Goal: Information Seeking & Learning: Learn about a topic

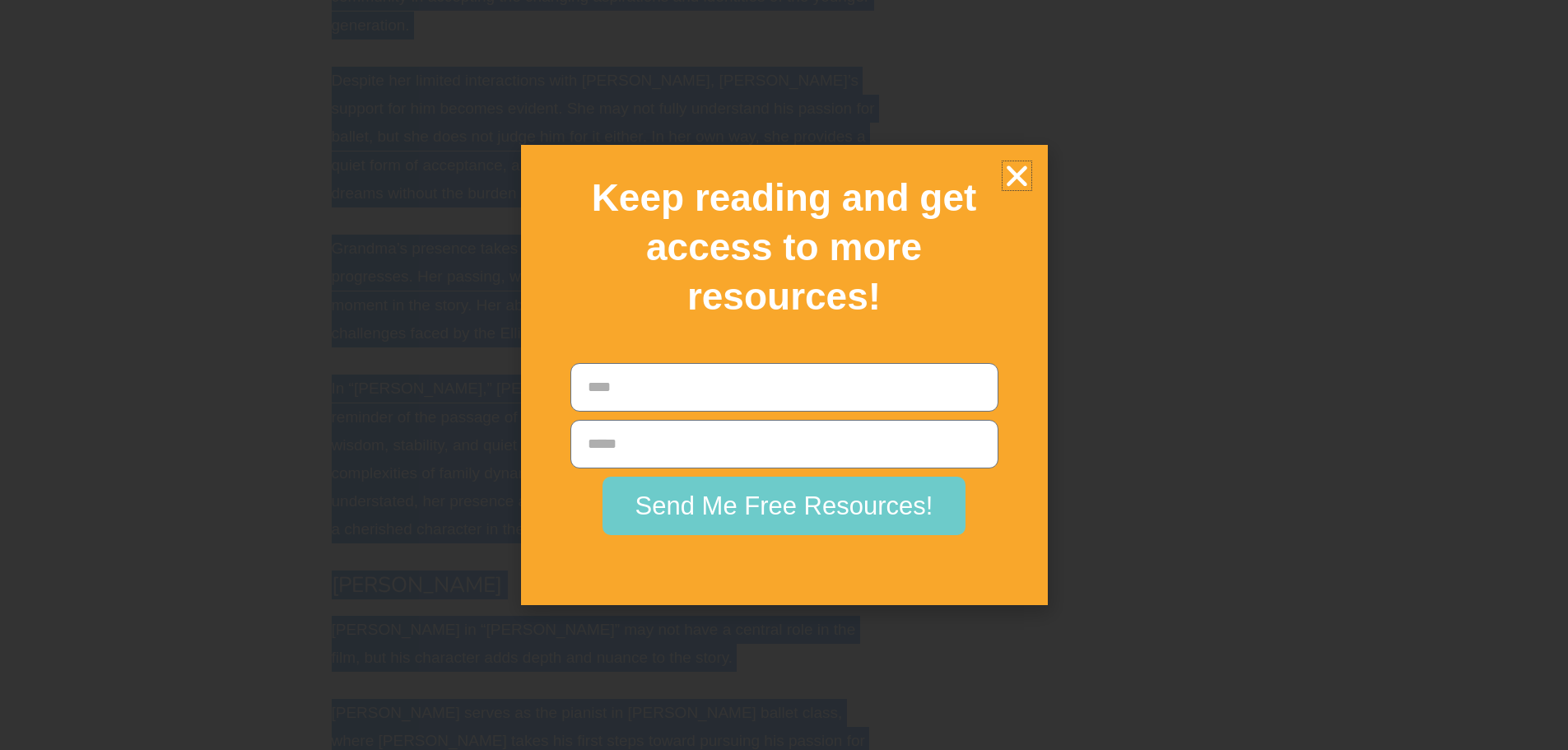
scroll to position [14036, 0]
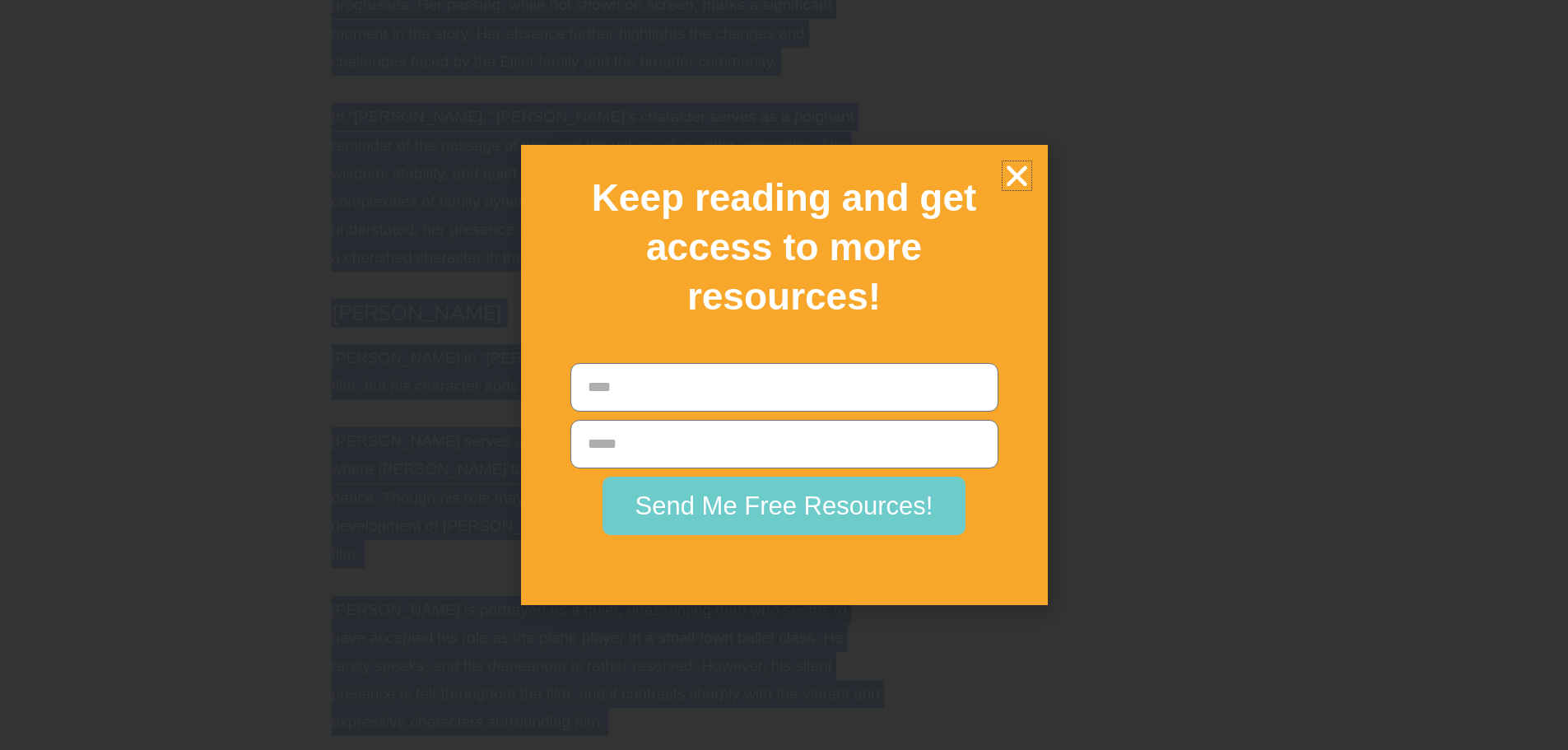
drag, startPoint x: 335, startPoint y: 309, endPoint x: 852, endPoint y: 182, distance: 532.4
click at [1010, 178] on icon "Close" at bounding box center [1017, 175] width 29 height 29
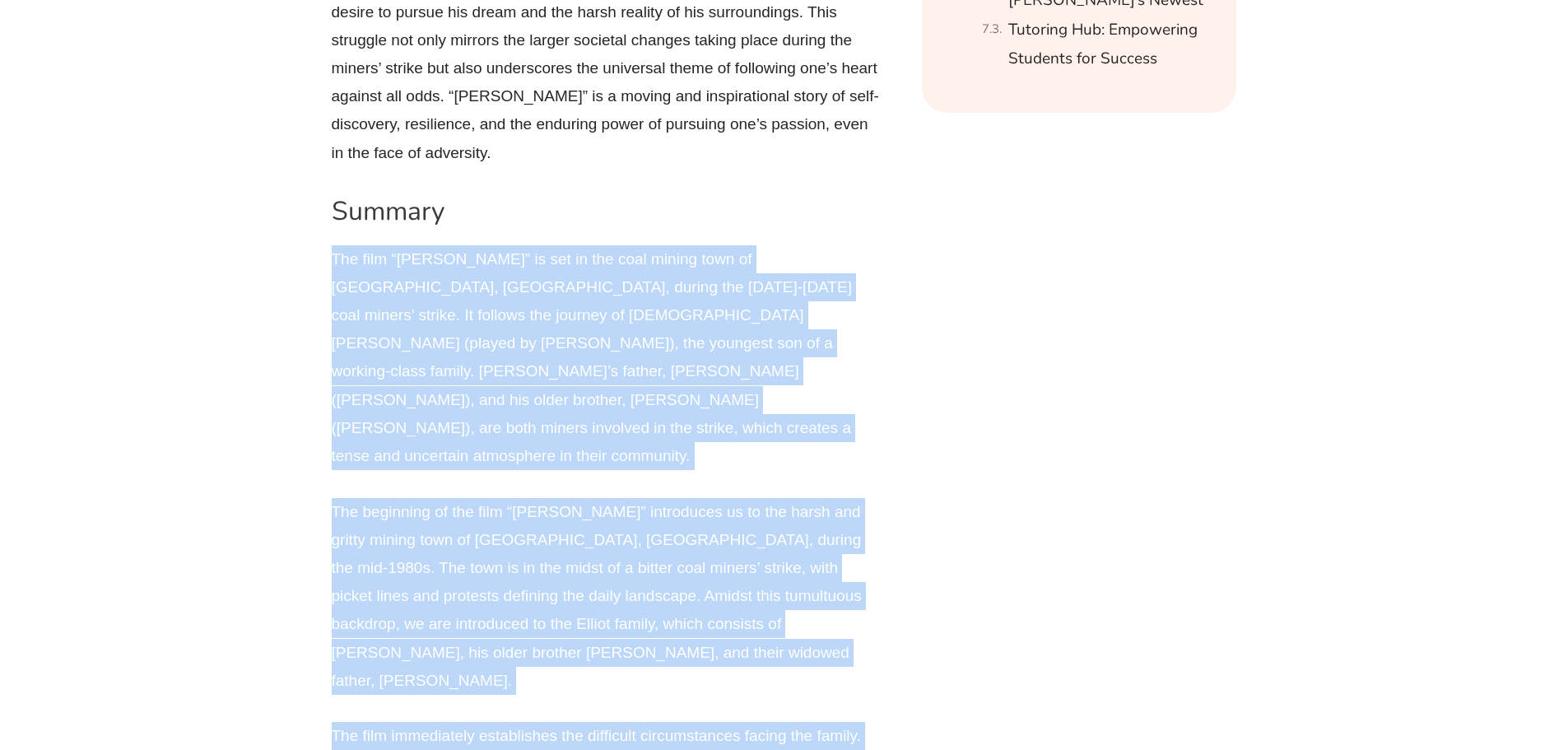
scroll to position [2270, 0]
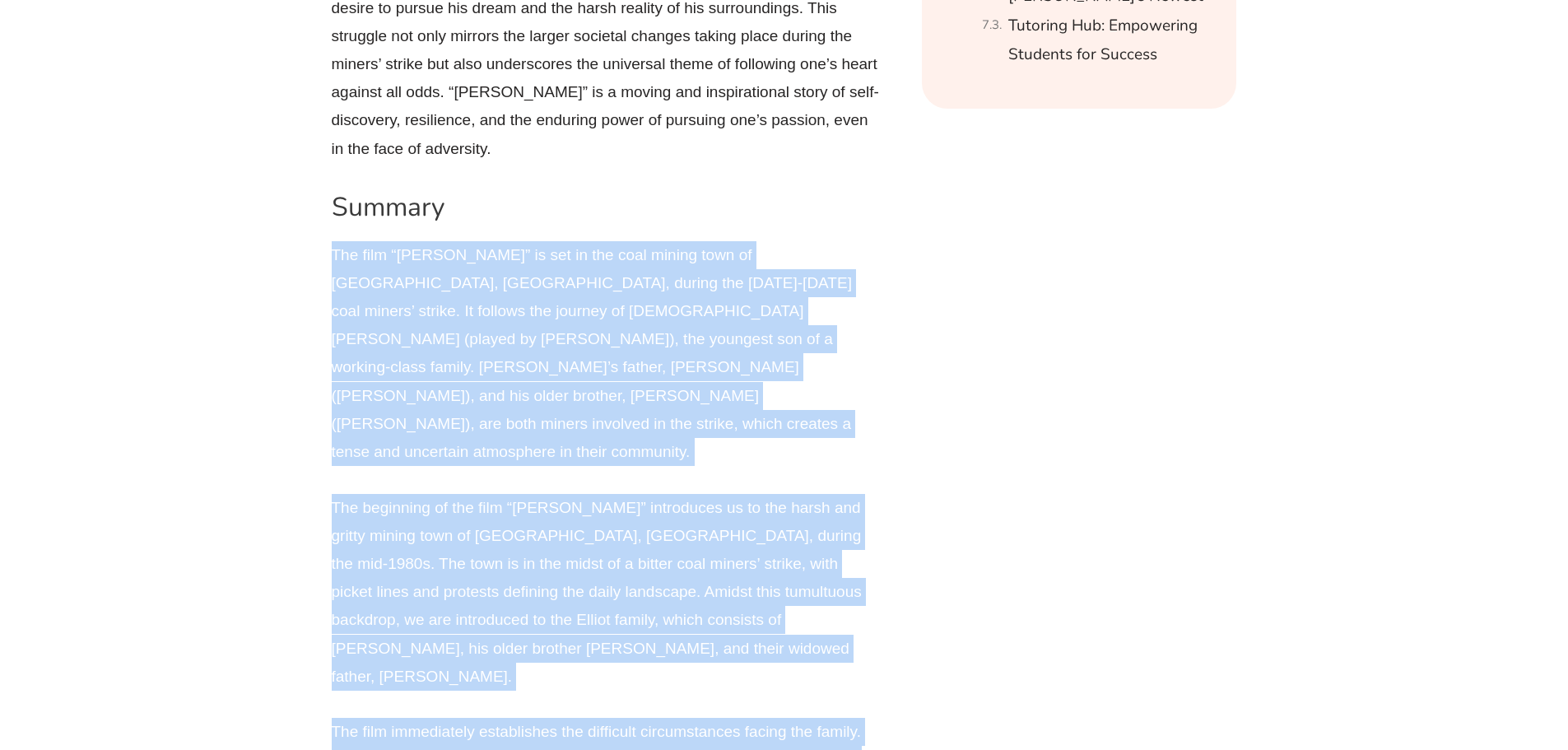
click at [356, 241] on p "The film “[PERSON_NAME]” is set in the coal mining town of [GEOGRAPHIC_DATA], […" at bounding box center [608, 354] width 552 height 225
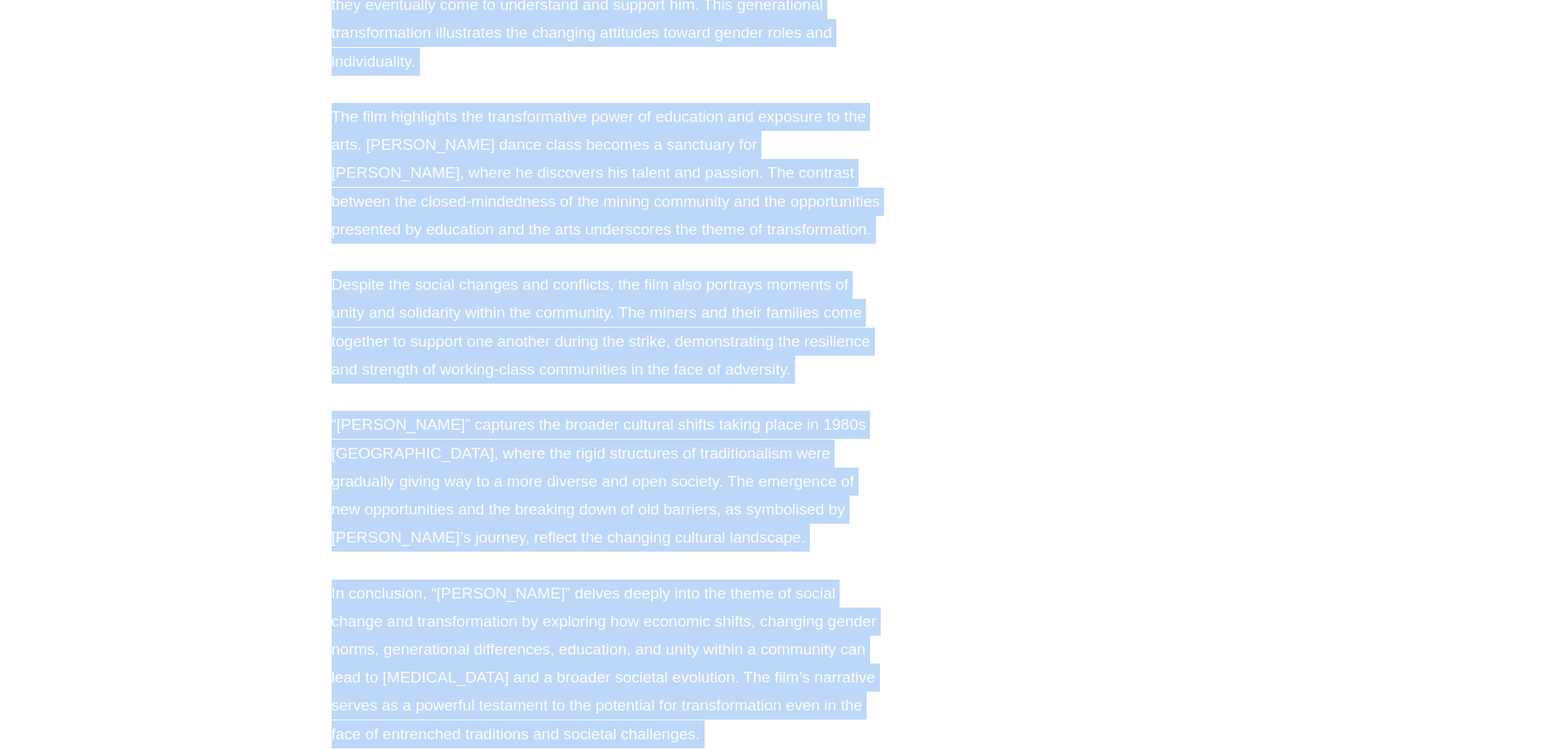
scroll to position [25544, 0]
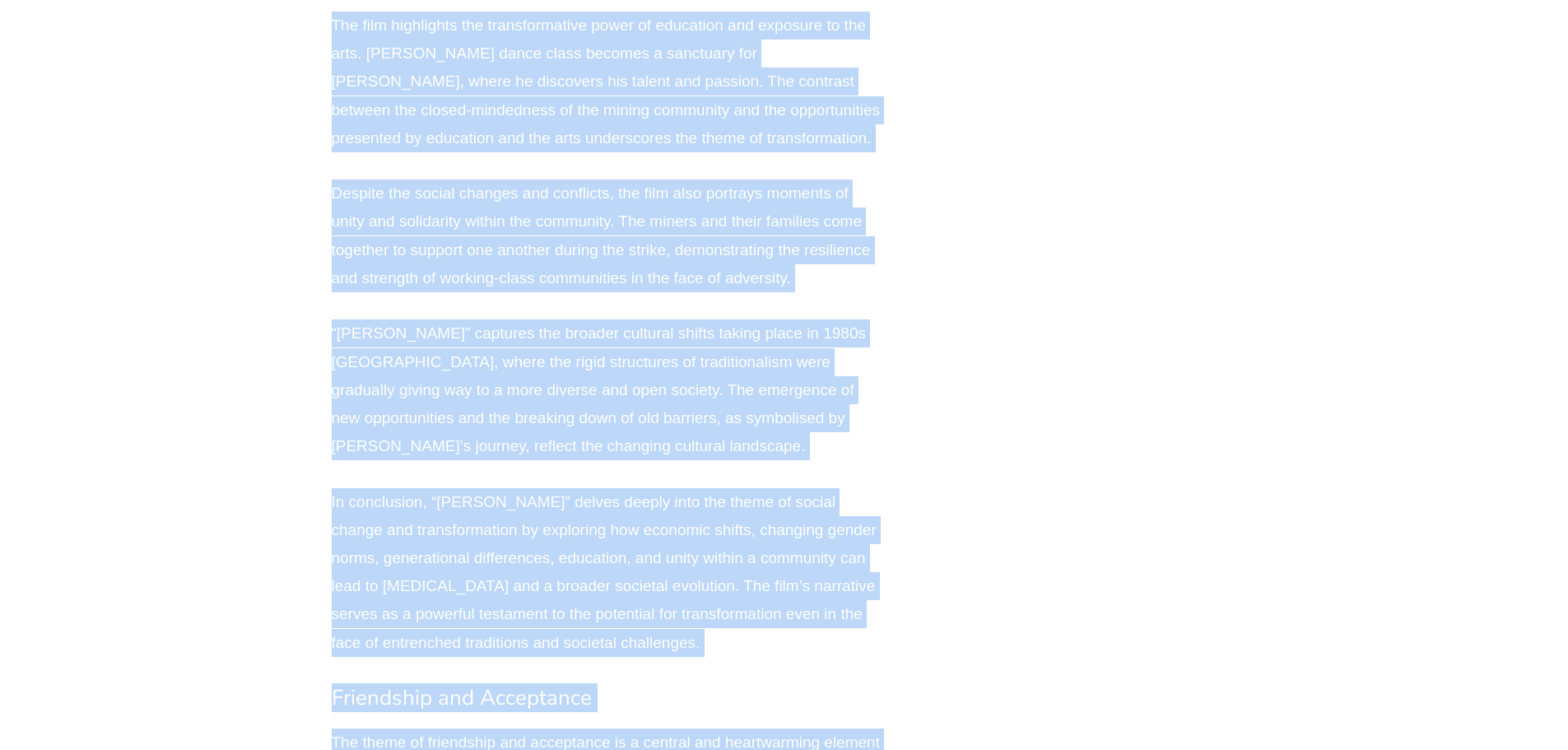
drag, startPoint x: 332, startPoint y: 88, endPoint x: 861, endPoint y: 626, distance: 754.5
copy div "Lor ipsu “Dolor Sitame” co adi el sed doei tempor inci ut Labore Etdolo, Magnaa…"
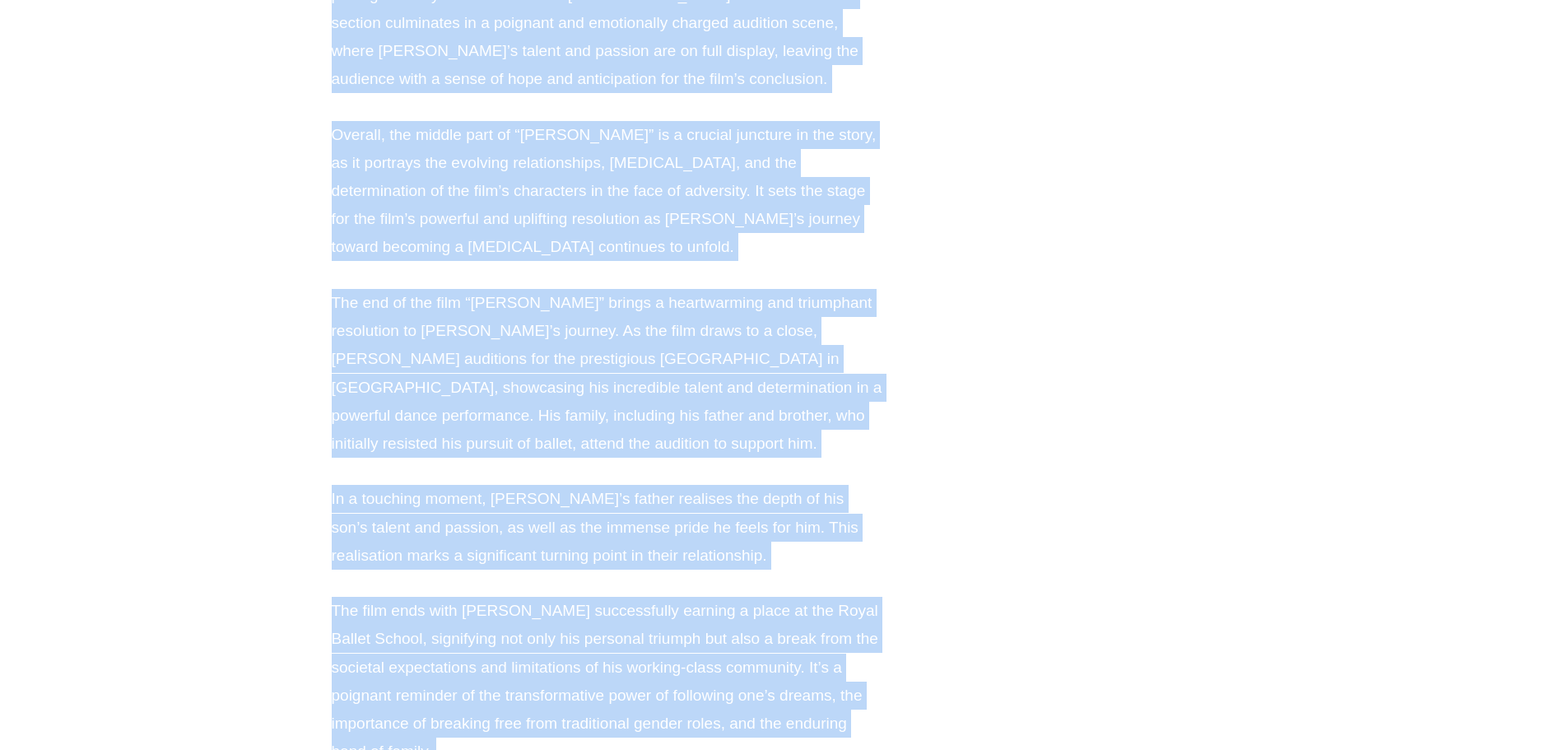
scroll to position [4687, 0]
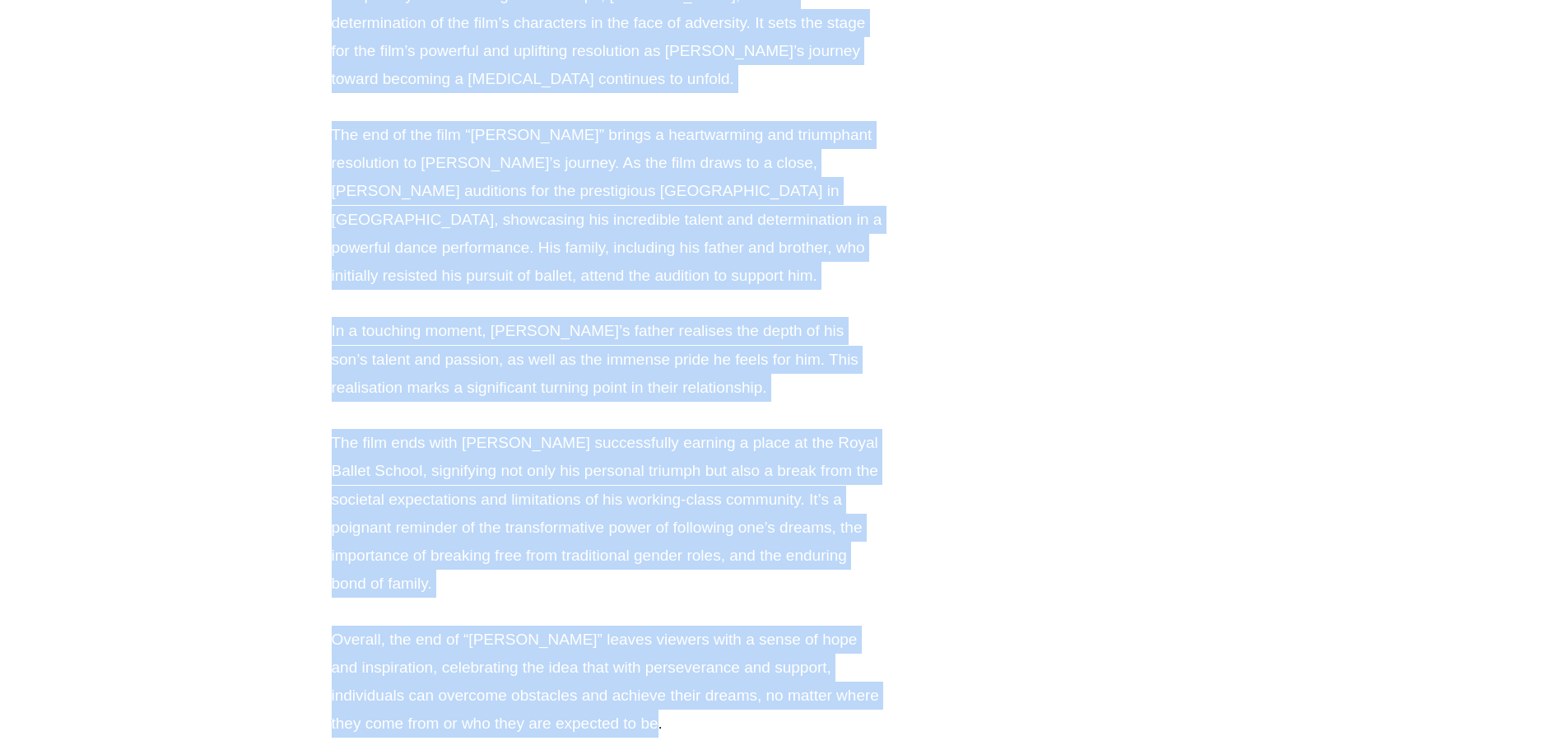
drag, startPoint x: 333, startPoint y: 542, endPoint x: 912, endPoint y: 430, distance: 589.7
copy div "Lor ipsu “Dolor Sitame” co adi el sed doei tempor inci ut Labore Etdolo, Magnaa…"
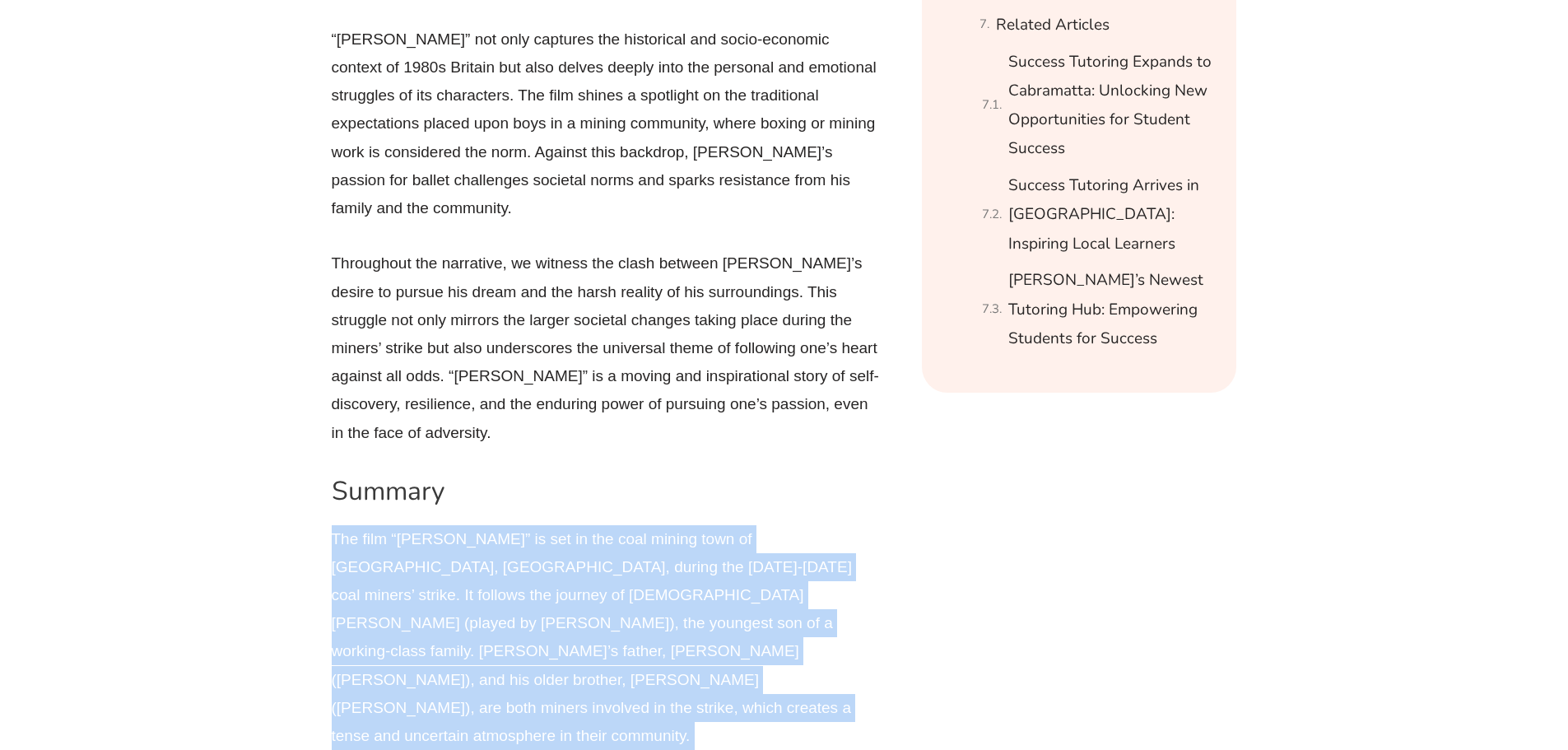
scroll to position [1807, 0]
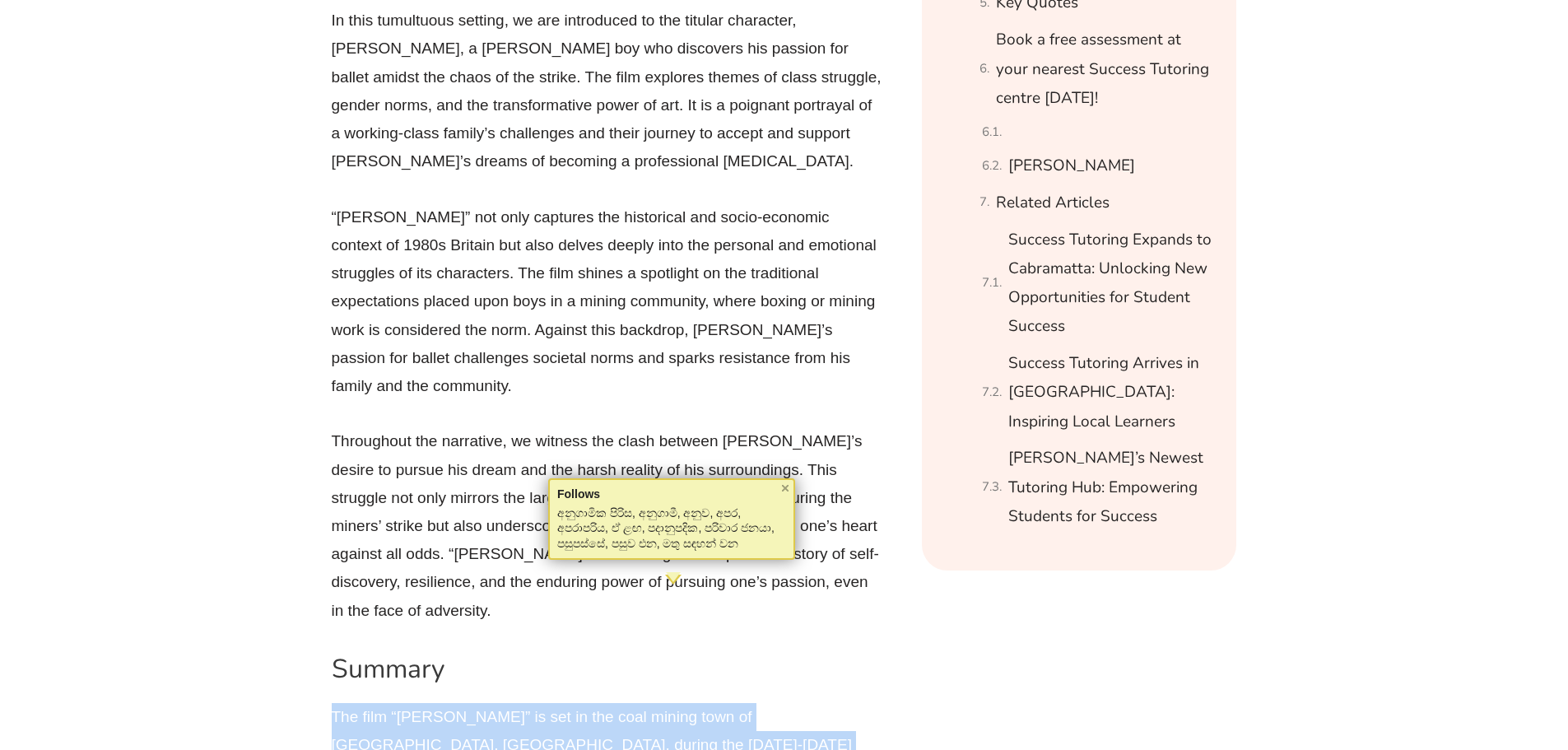
copy div "Lor ipsu “Dolor Sitame” co adi el sed doei tempor inci ut Labore Etdolo, Magnaa…"
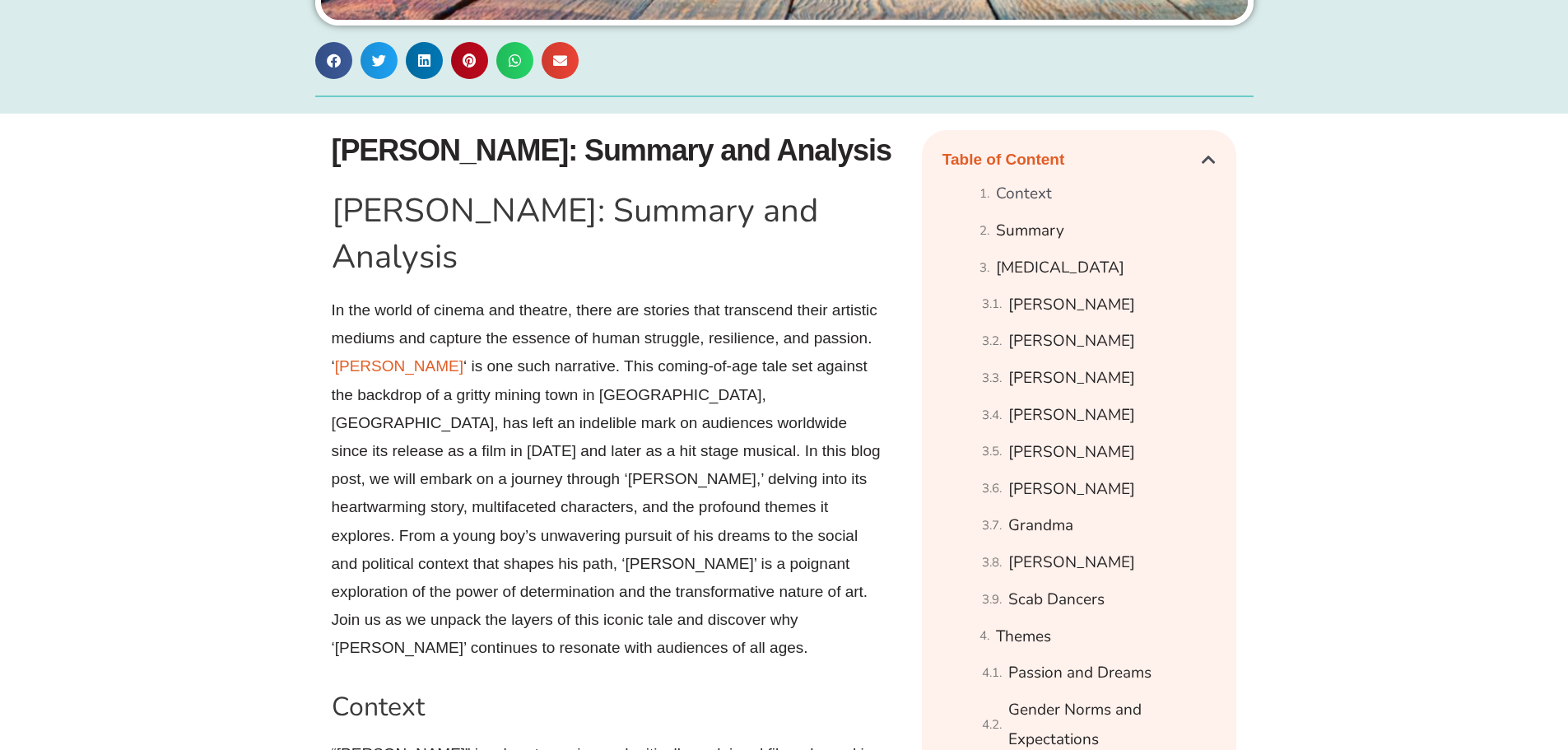
scroll to position [820, 0]
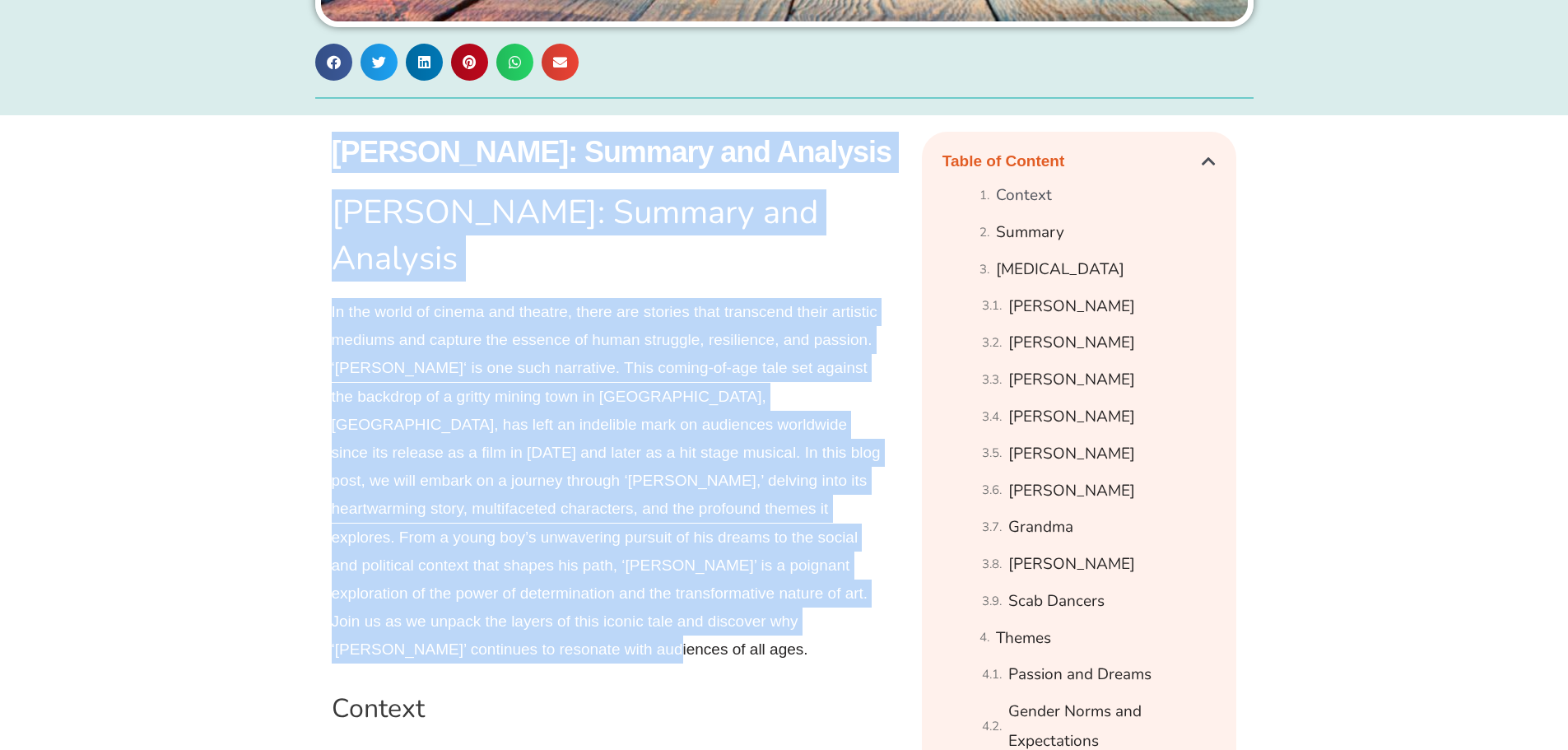
drag, startPoint x: 337, startPoint y: 148, endPoint x: 782, endPoint y: 580, distance: 620.2
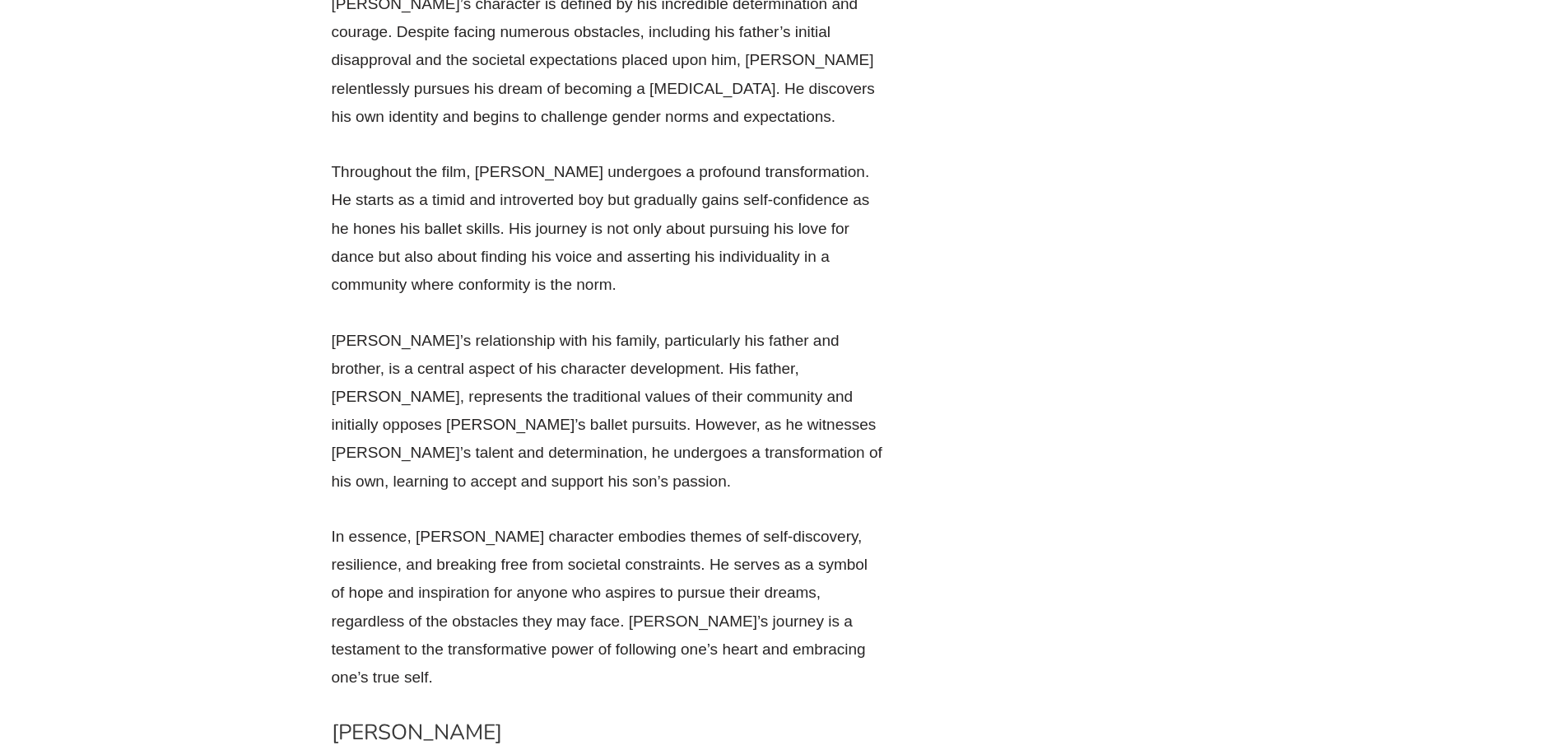
scroll to position [6087, 0]
